Goal: Task Accomplishment & Management: Manage account settings

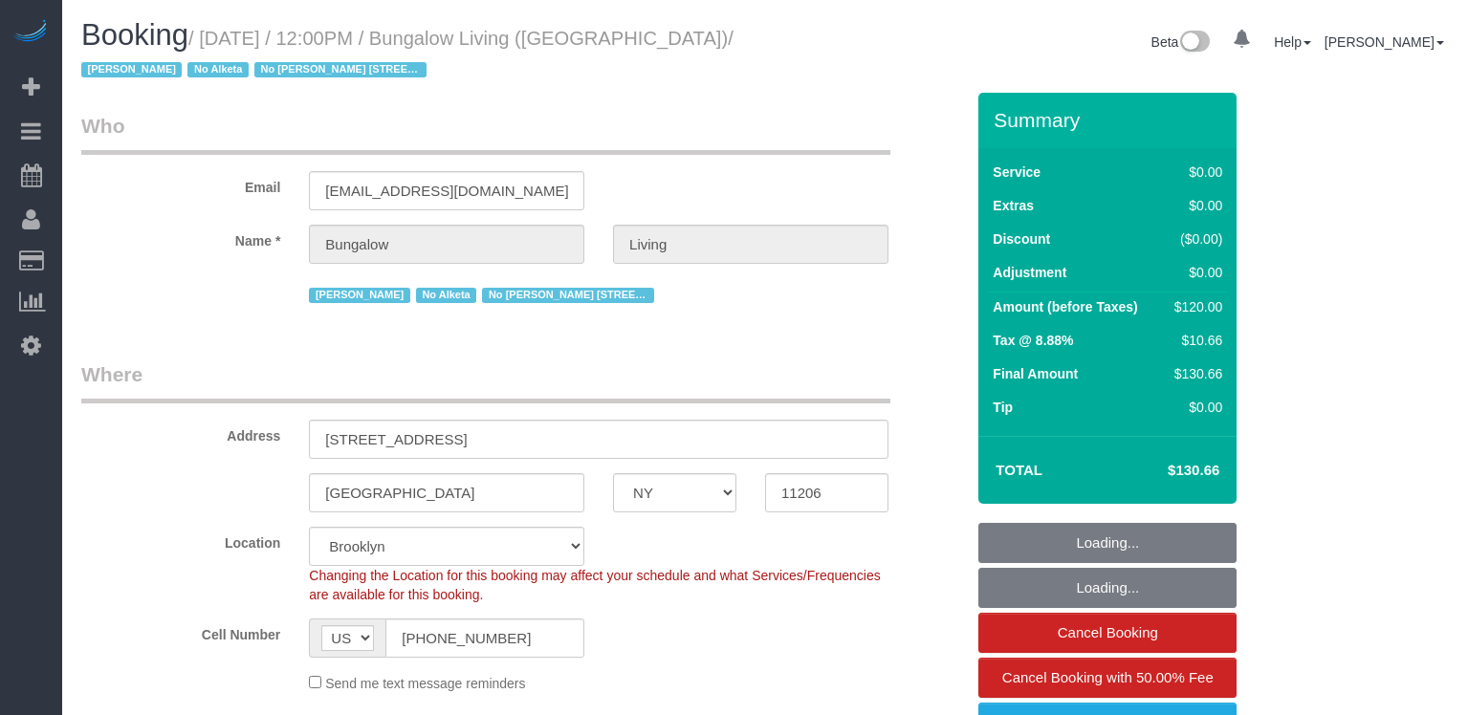
select select "NY"
select select "spot1"
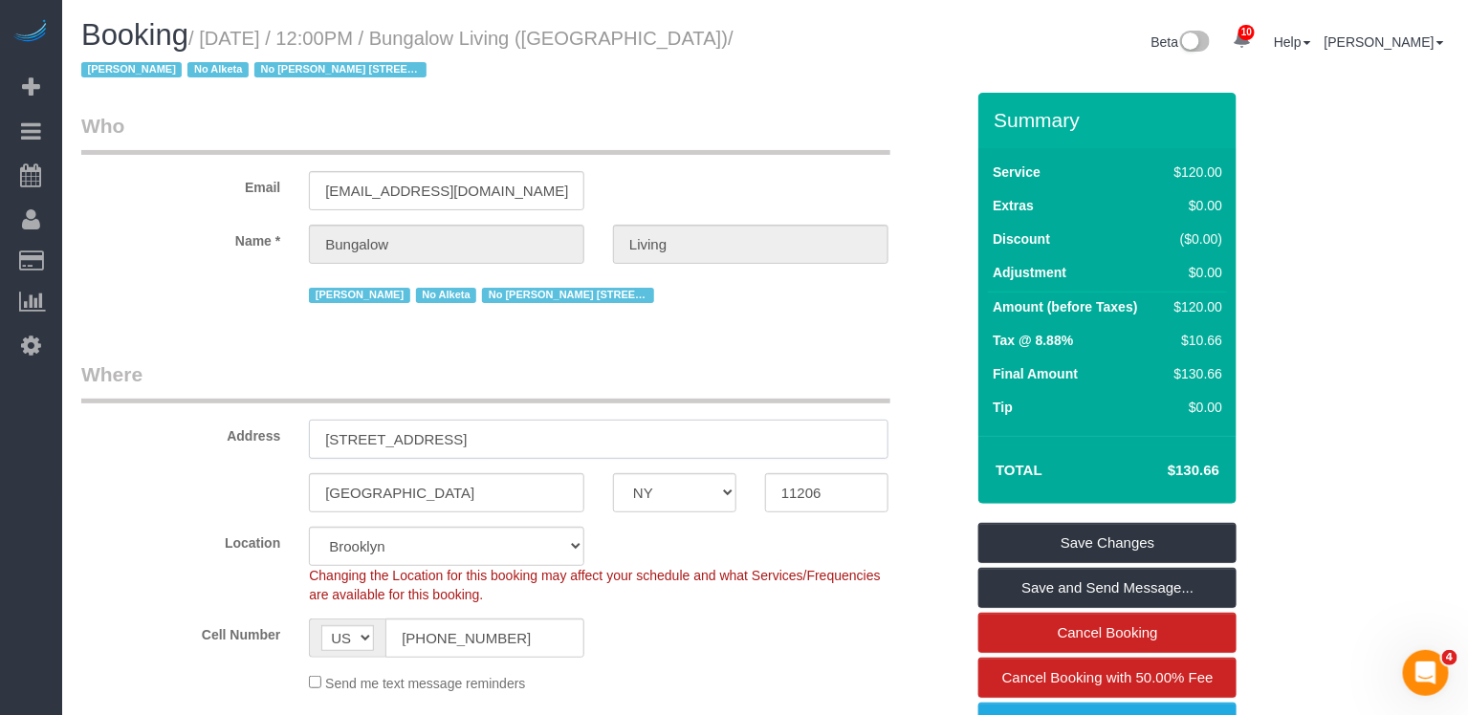
drag, startPoint x: 482, startPoint y: 433, endPoint x: 221, endPoint y: 430, distance: 261.0
click at [221, 431] on div "Address [STREET_ADDRESS]" at bounding box center [522, 409] width 911 height 98
drag, startPoint x: 424, startPoint y: 498, endPoint x: 206, endPoint y: 497, distance: 218.0
click at [210, 497] on div "[GEOGRAPHIC_DATA] AK AL AR AZ CA CO CT DC DE [GEOGRAPHIC_DATA] [GEOGRAPHIC_DATA…" at bounding box center [522, 492] width 911 height 39
copy small "Bungalow Living (NYC)"
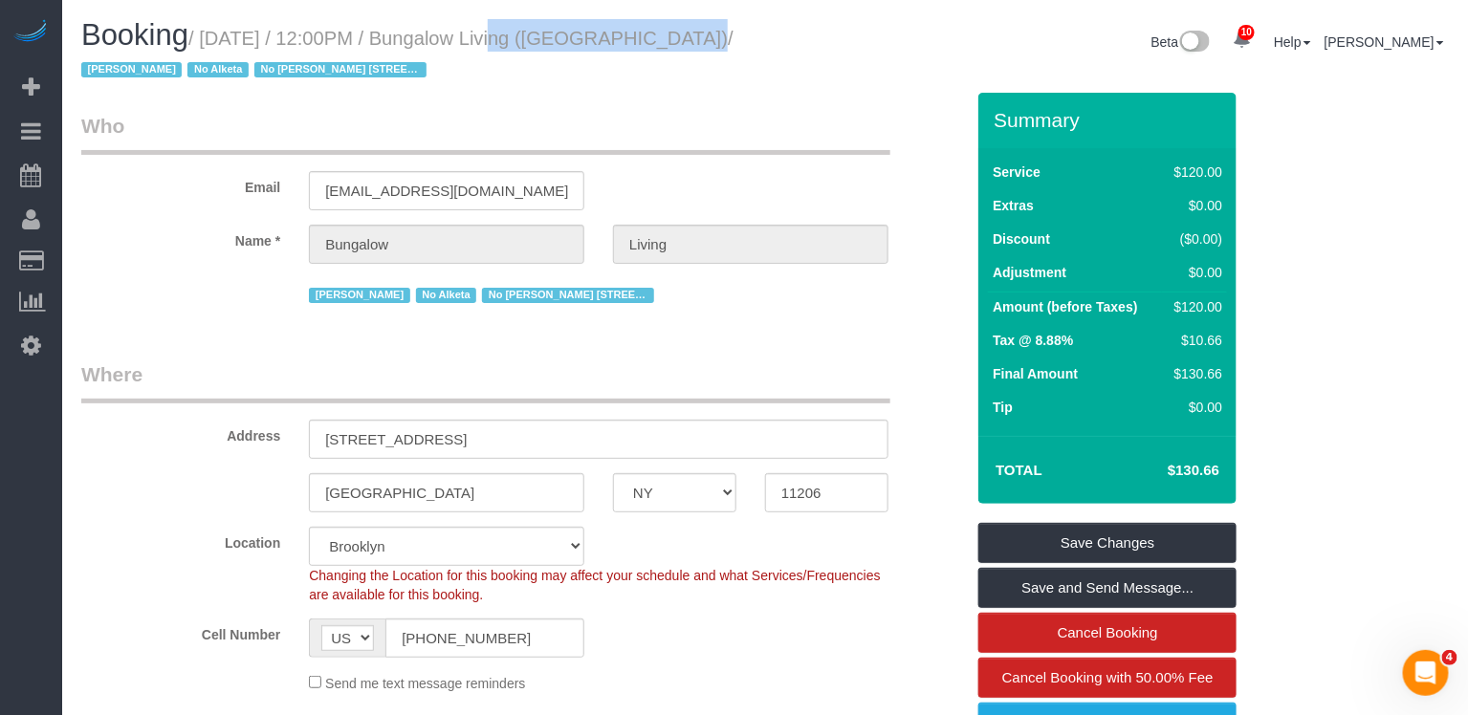
drag, startPoint x: 671, startPoint y: 41, endPoint x: 469, endPoint y: 40, distance: 202.7
click at [469, 41] on small "/ August 19, 2025 / 12:00PM / Bungalow Living (NYC) / Jacky Xu No Alketa No Ana…" at bounding box center [407, 55] width 652 height 54
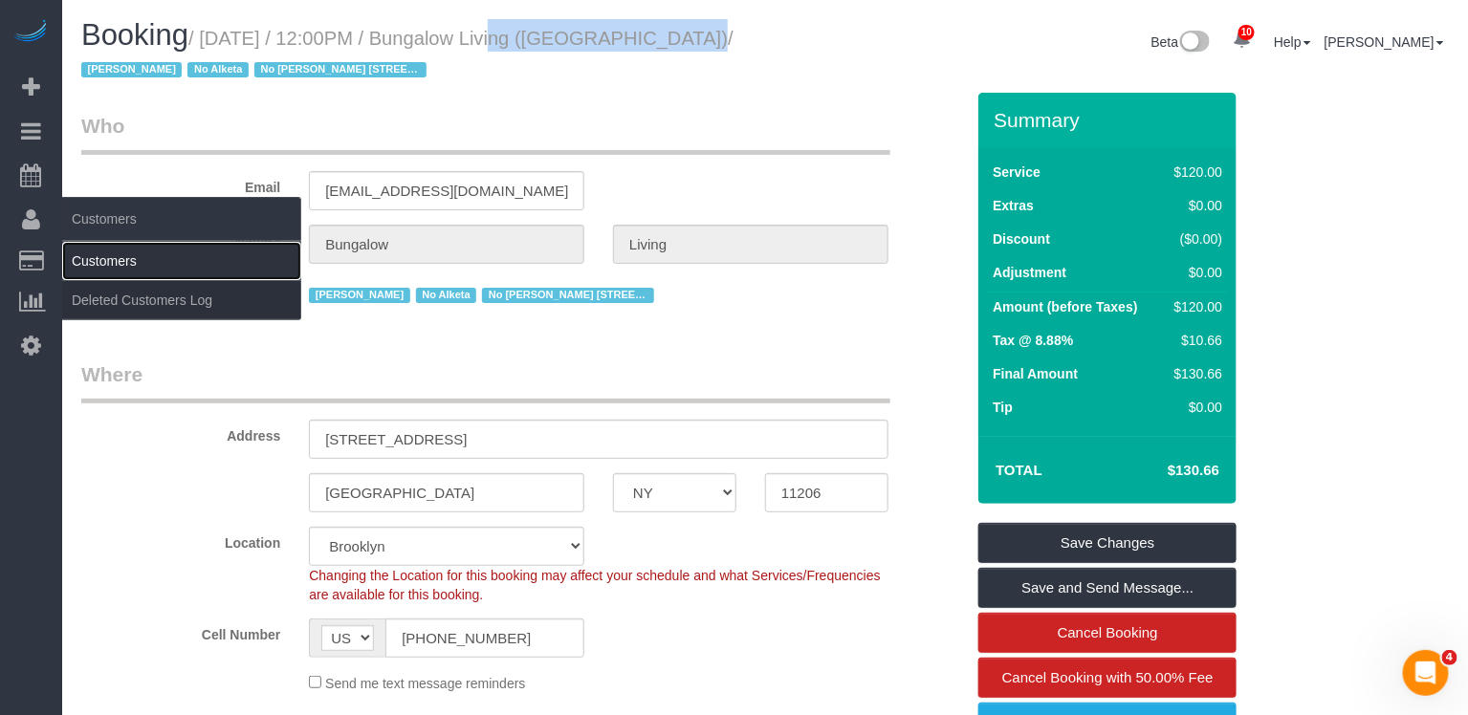
click at [97, 260] on link "Customers" at bounding box center [181, 261] width 239 height 38
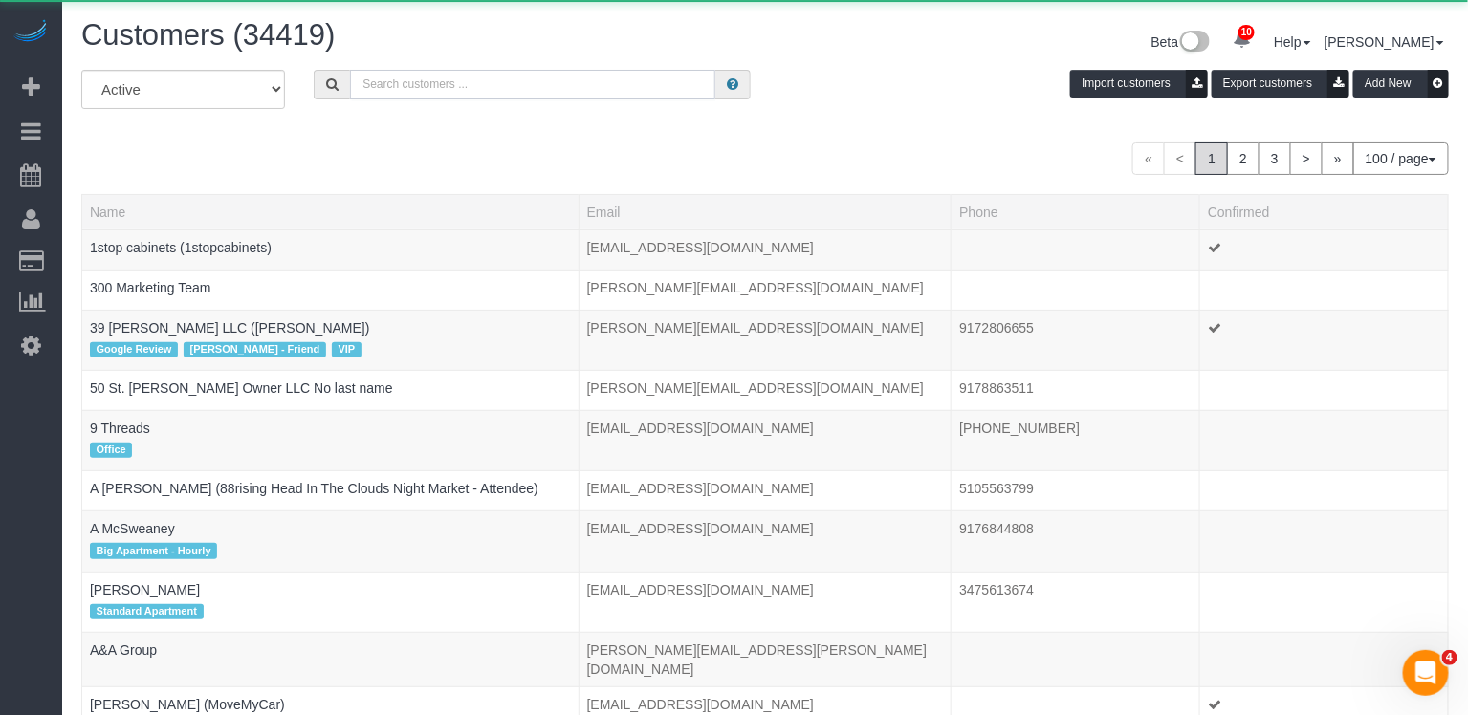
click at [431, 75] on input "text" at bounding box center [532, 85] width 365 height 30
paste input "Bungalow Living (NYC)"
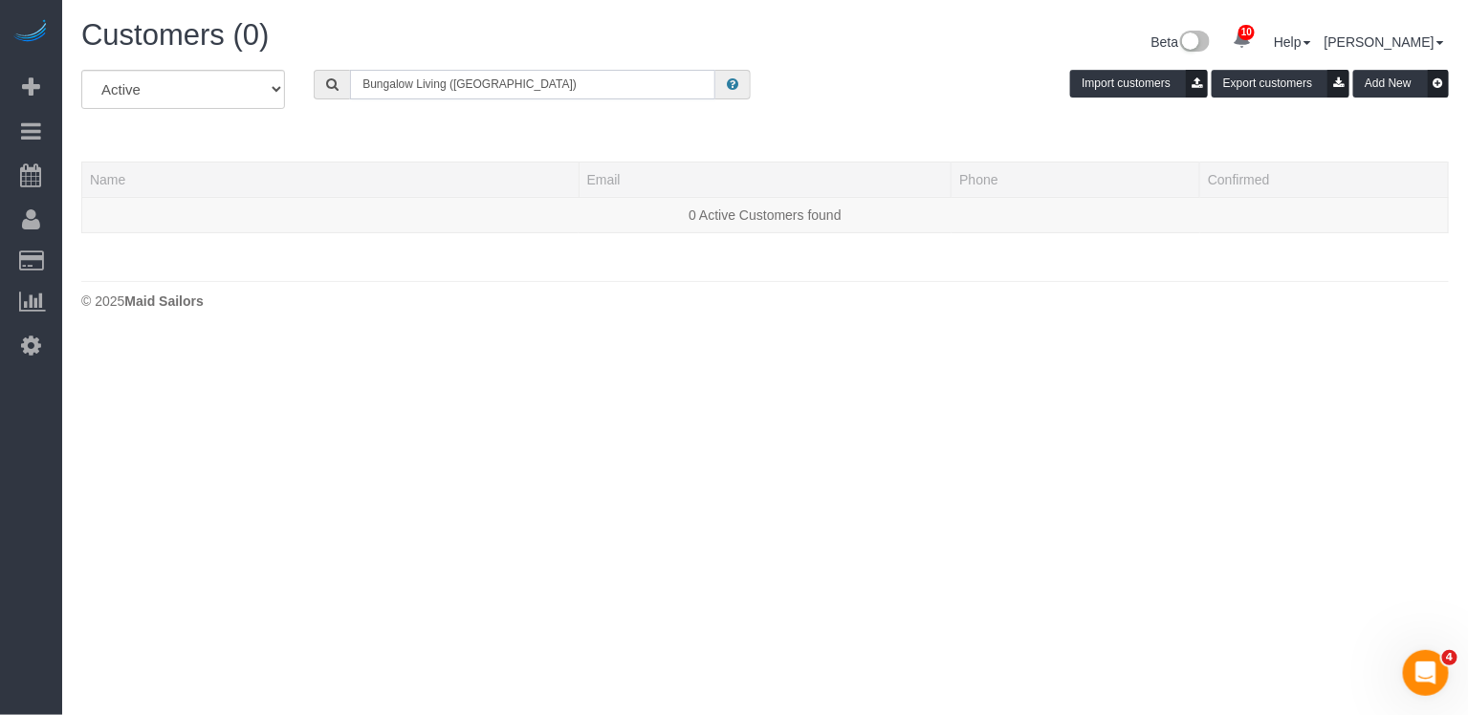
drag, startPoint x: 447, startPoint y: 84, endPoint x: 590, endPoint y: 82, distance: 143.4
click at [569, 84] on input "Bungalow Living (NYC)" at bounding box center [532, 85] width 365 height 30
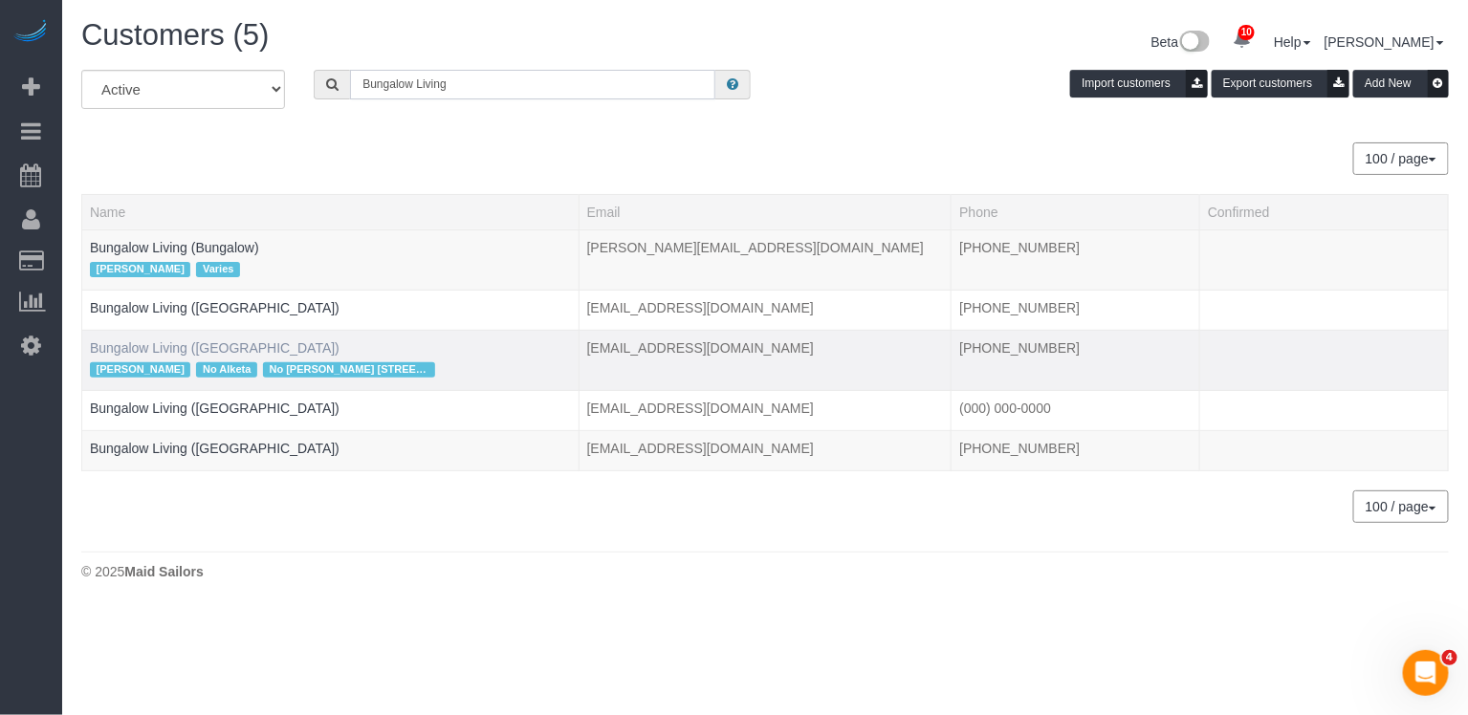
type input "Bungalow Living"
click at [192, 340] on link "Bungalow Living (NYC)" at bounding box center [215, 347] width 250 height 15
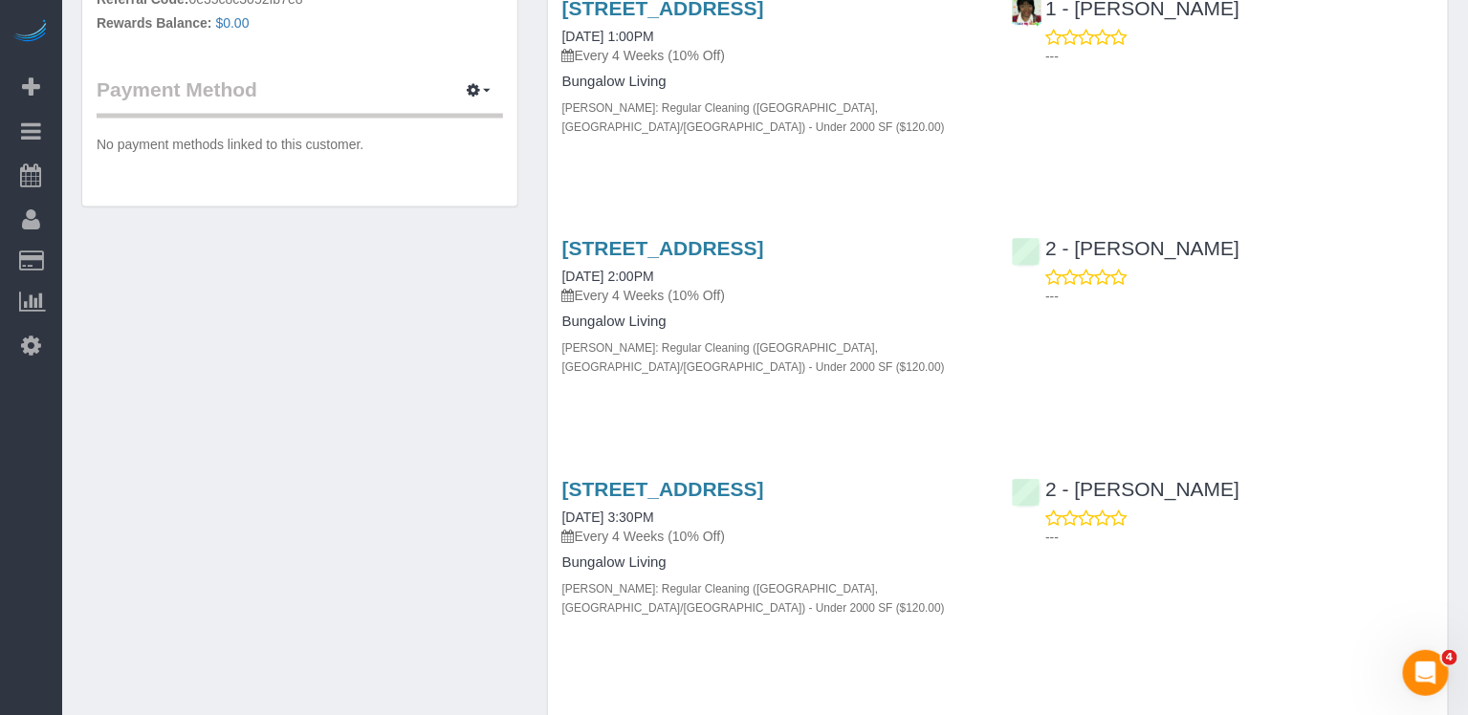
scroll to position [1057, 0]
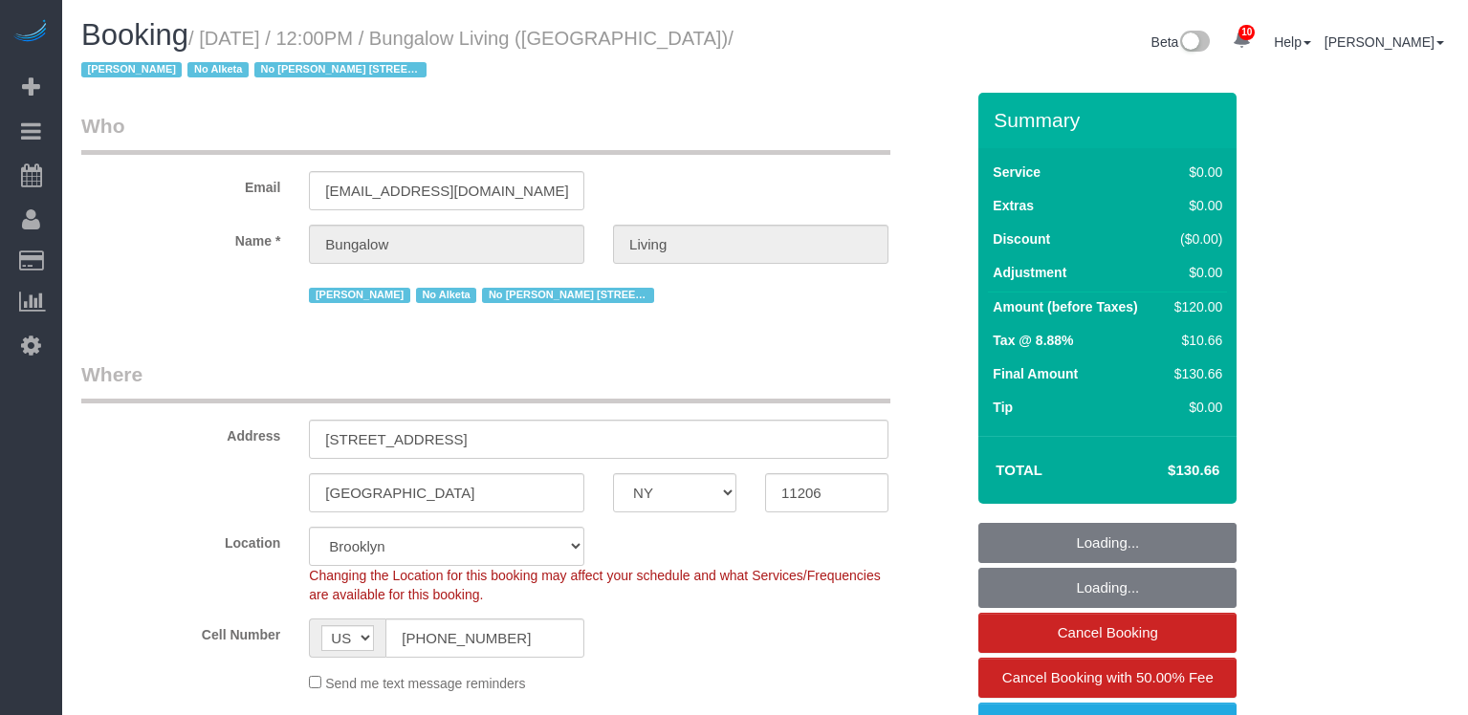
select select "NY"
select select "number:89"
select select "number:90"
select select "number:15"
select select "number:7"
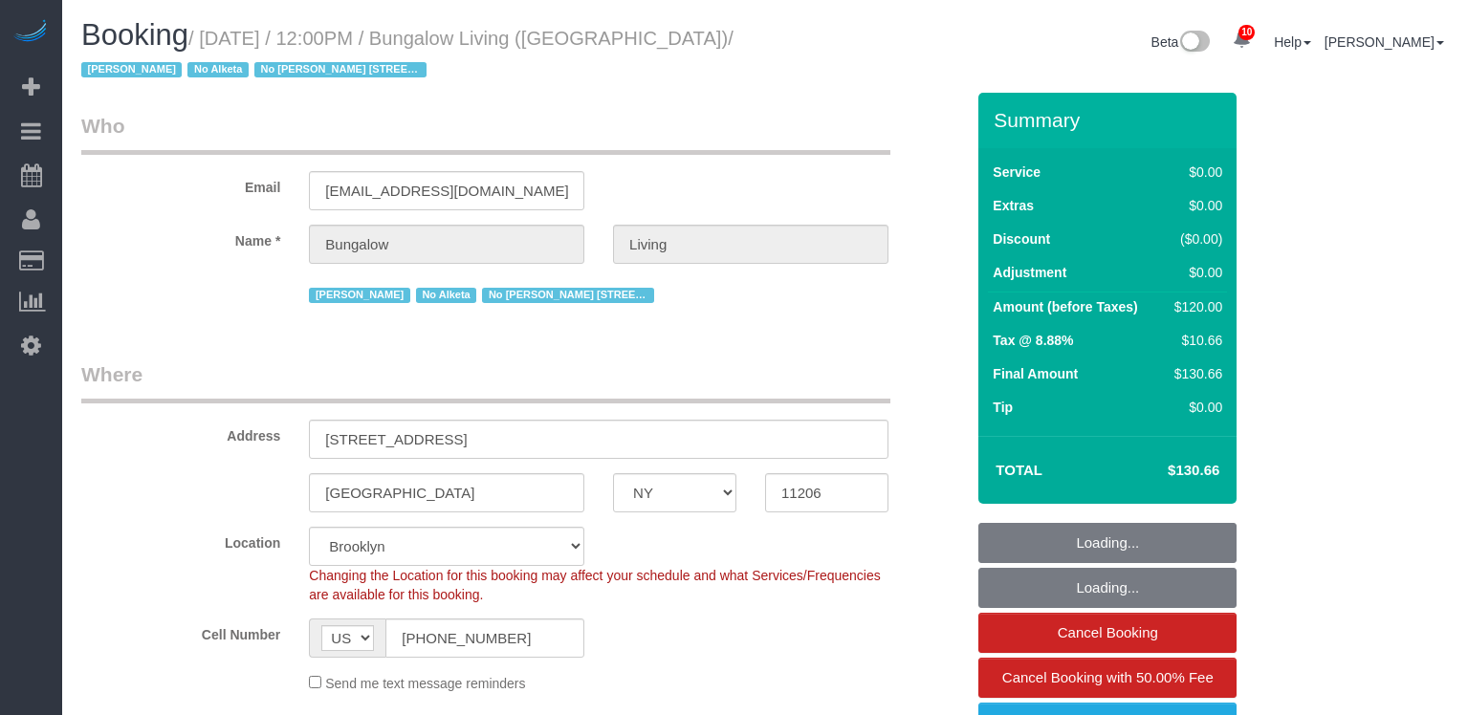
select select "number:21"
select select "spot55"
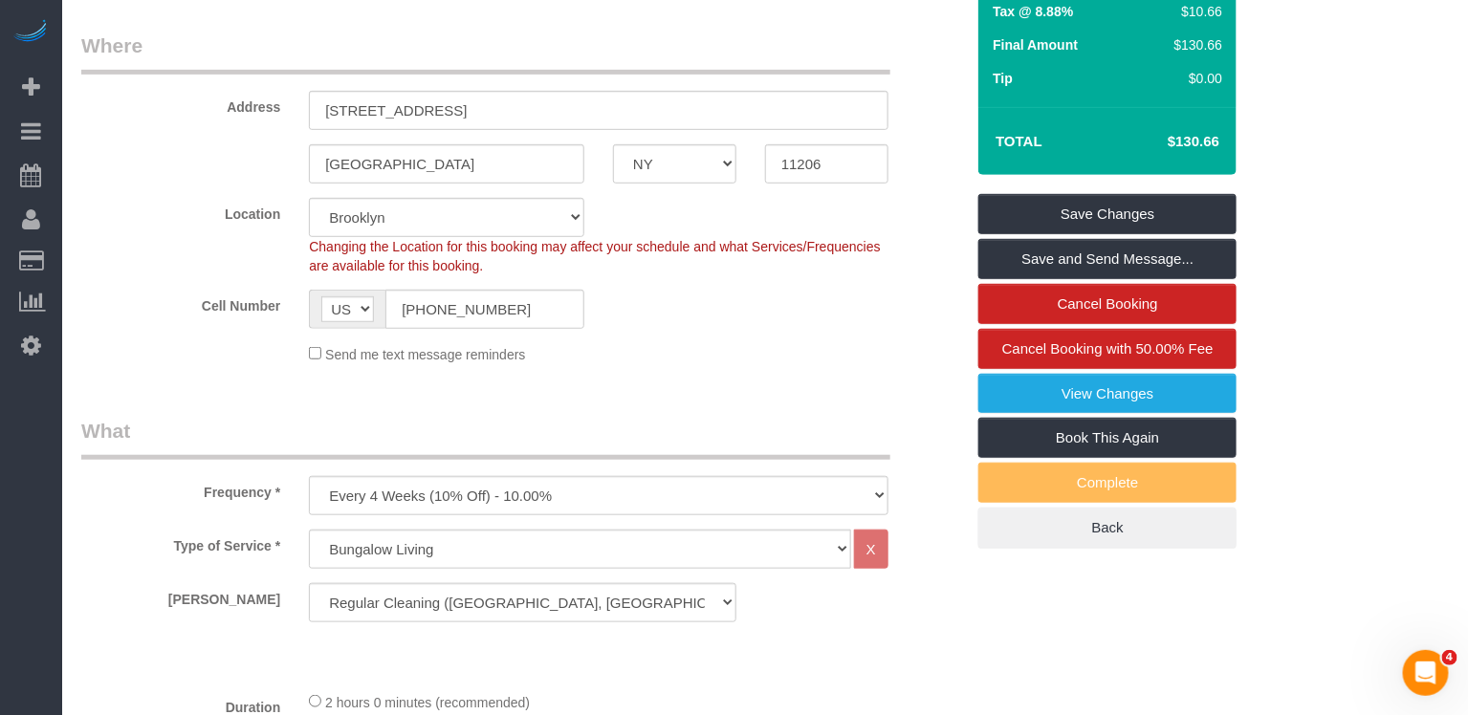
scroll to position [339, 0]
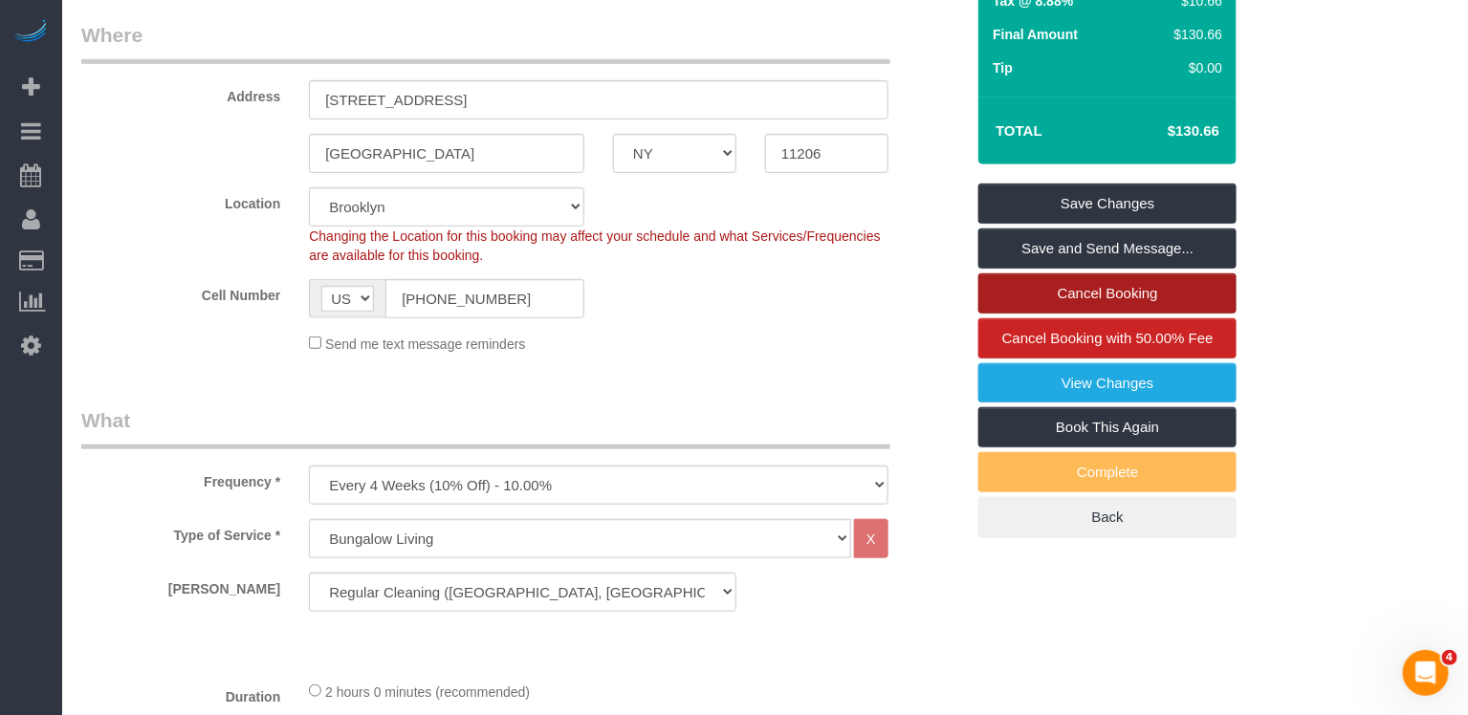
click at [1060, 292] on link "Cancel Booking" at bounding box center [1107, 293] width 258 height 40
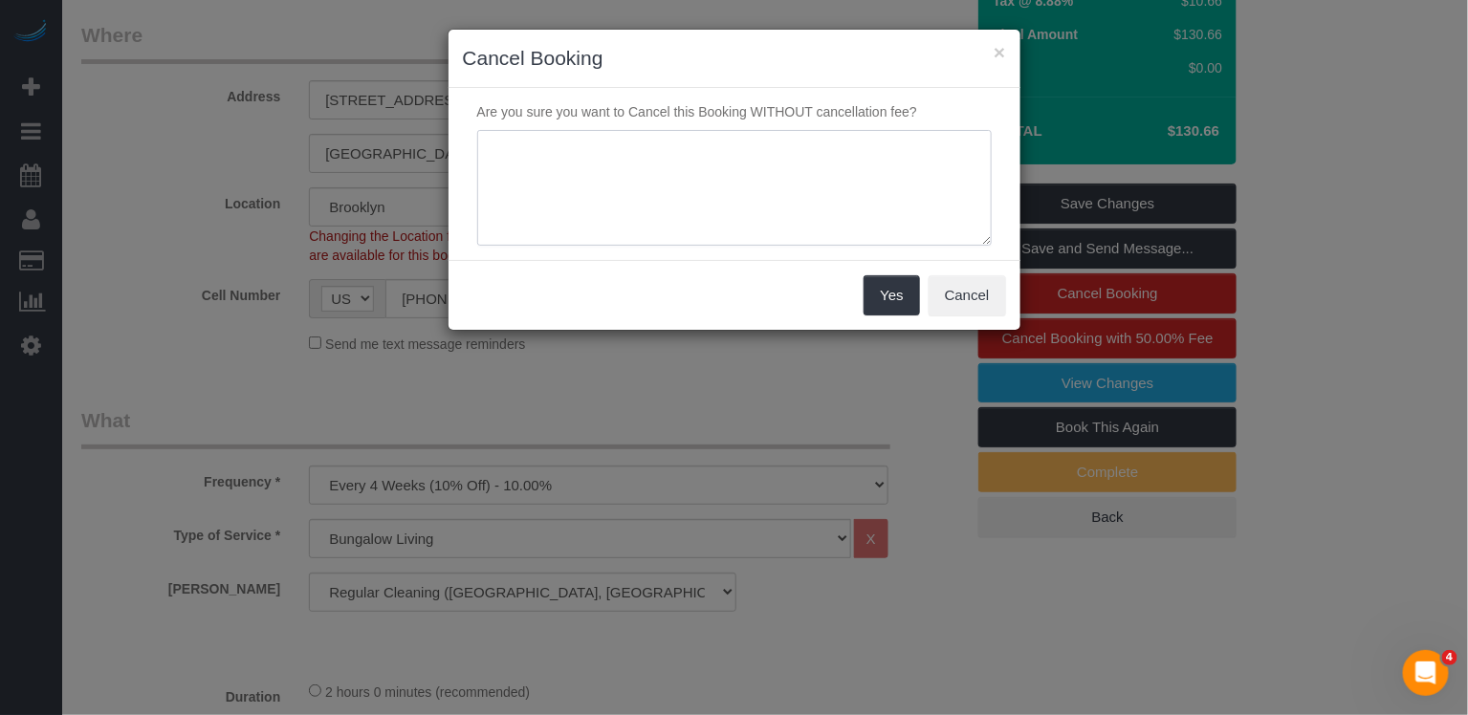
click at [754, 157] on textarea at bounding box center [734, 188] width 514 height 117
paste textarea "[URL][DOMAIN_NAME]"
type textarea "[URL][DOMAIN_NAME]"
click at [900, 284] on button "Yes" at bounding box center [890, 295] width 55 height 40
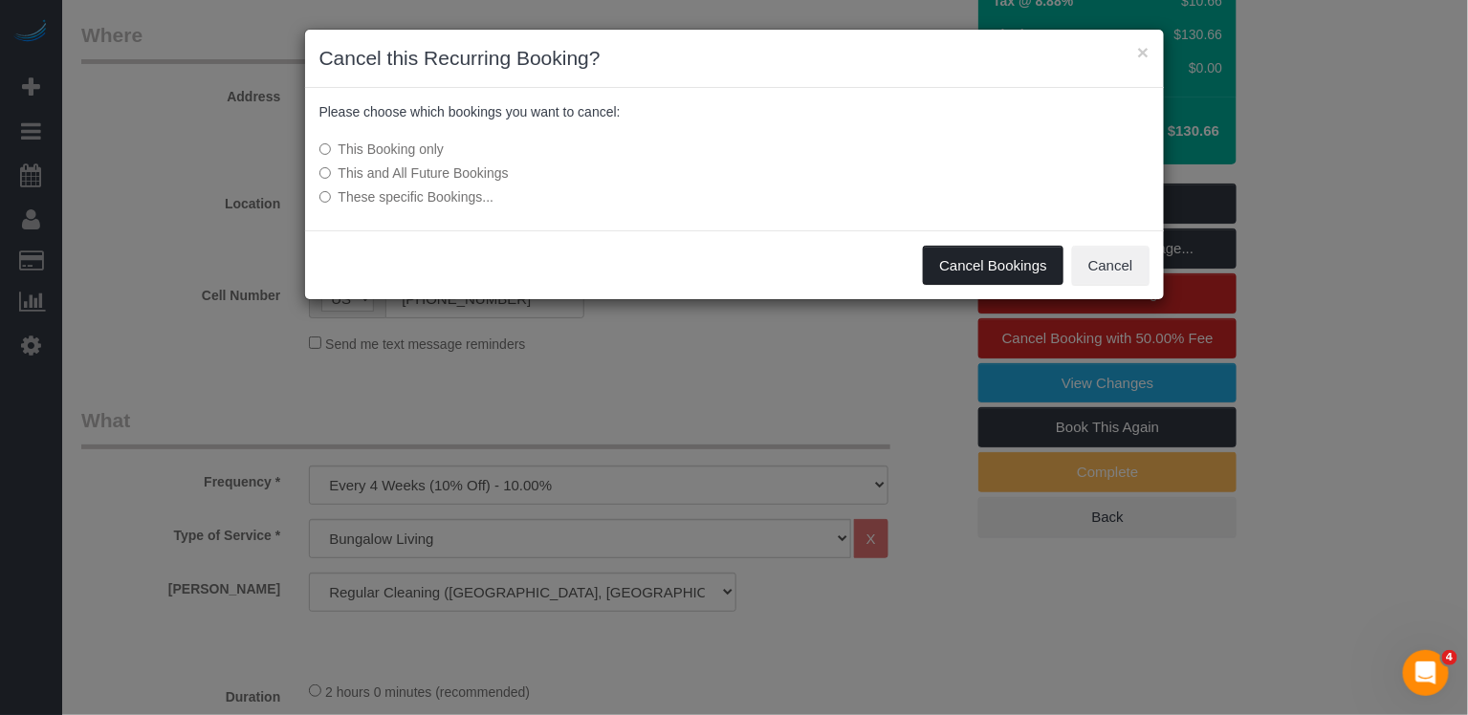
click at [979, 268] on button "Cancel Bookings" at bounding box center [993, 266] width 141 height 40
